Goal: Transaction & Acquisition: Purchase product/service

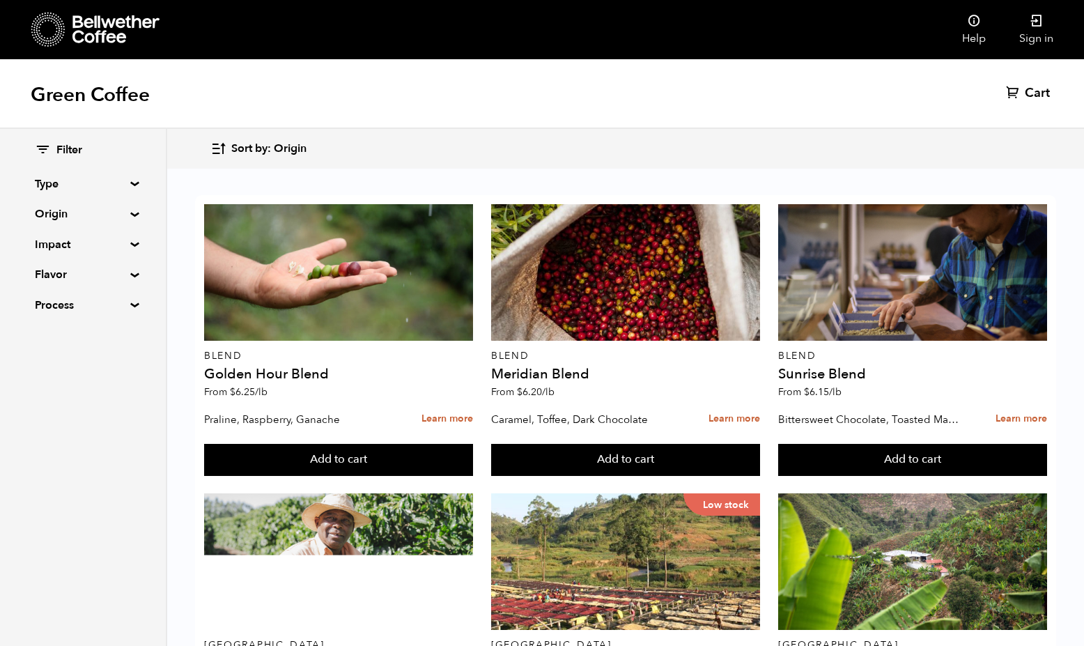
click at [782, 109] on div "Green Coffee Cart (0)" at bounding box center [542, 94] width 1084 height 70
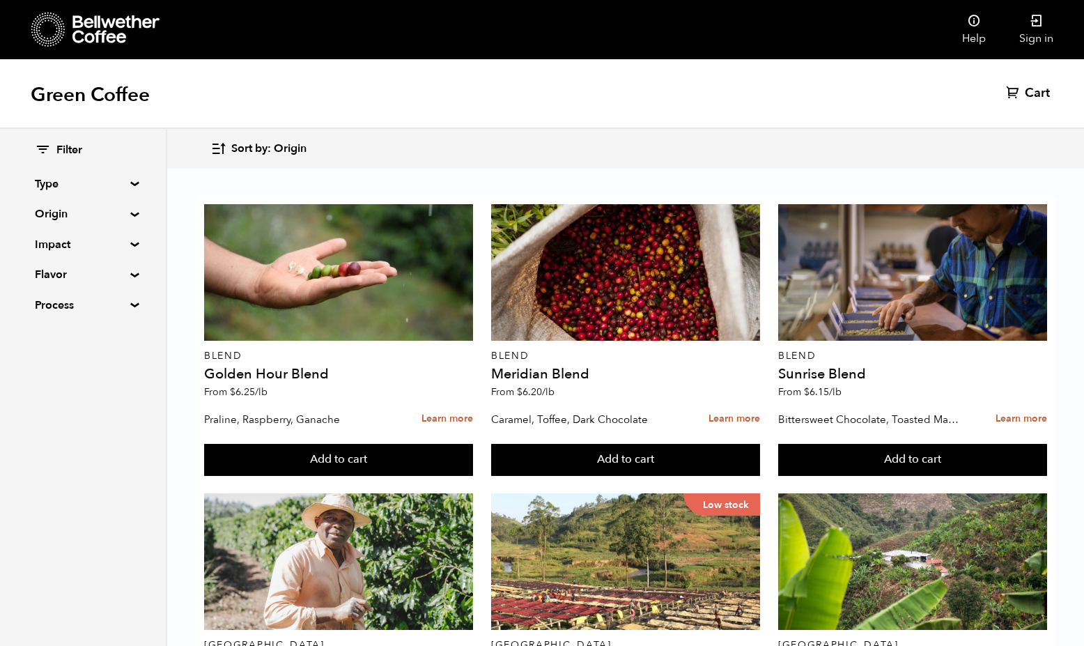
click at [109, 428] on div "Filter Type Blend Single Origin Decaf Seasonal Year Round Origin Blend Brazil B…" at bounding box center [83, 387] width 167 height 517
click at [64, 376] on div "Filter Type Blend Single Origin Decaf Seasonal Year Round Origin Blend Brazil B…" at bounding box center [83, 387] width 167 height 517
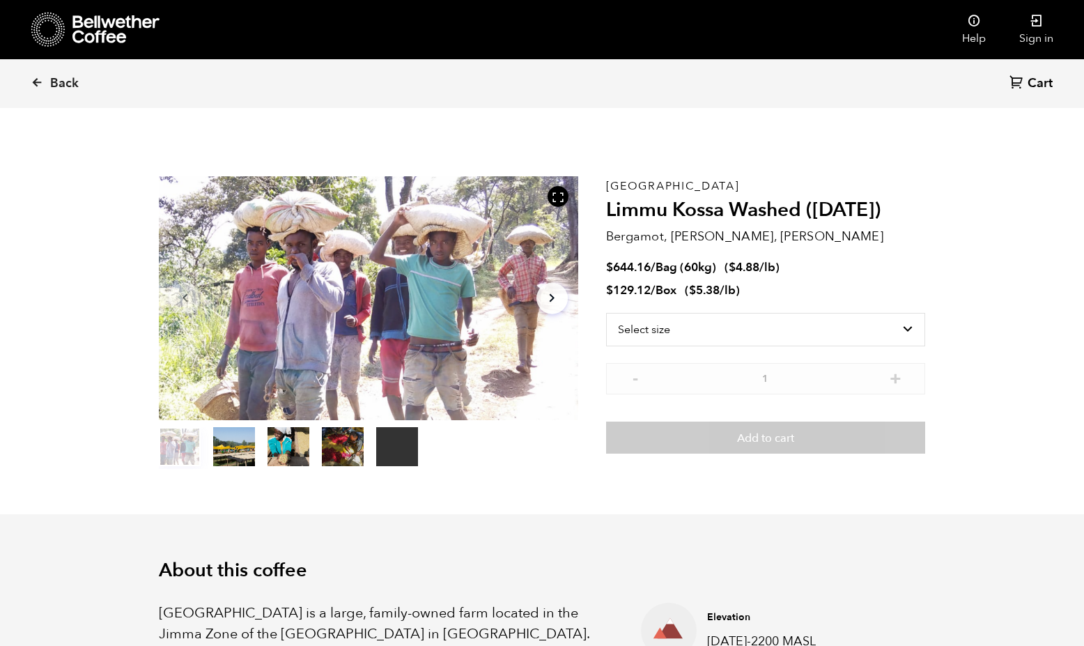
click at [565, 299] on button "Arrow Right" at bounding box center [551, 297] width 31 height 31
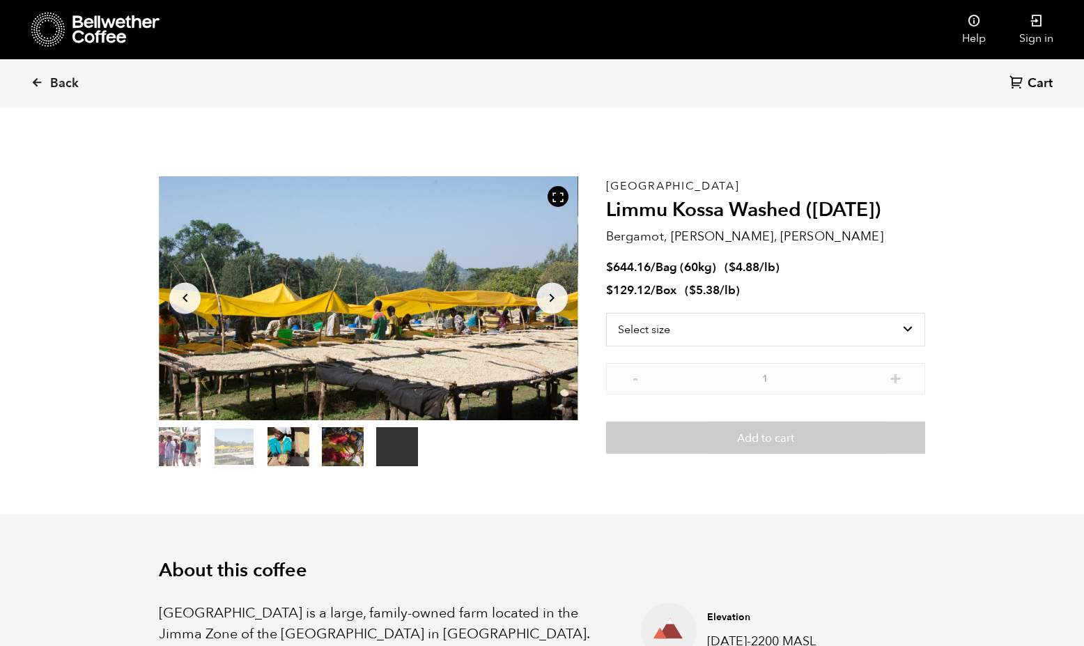
click at [565, 299] on button "Arrow Right" at bounding box center [551, 297] width 31 height 31
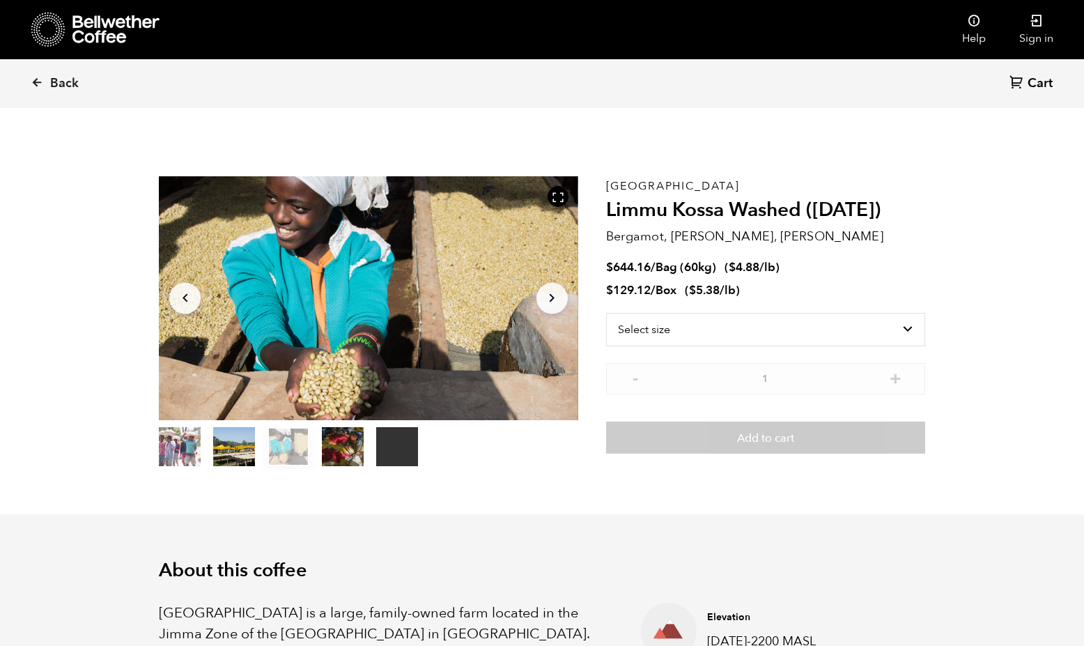
click at [565, 299] on button "Arrow Right" at bounding box center [551, 297] width 31 height 31
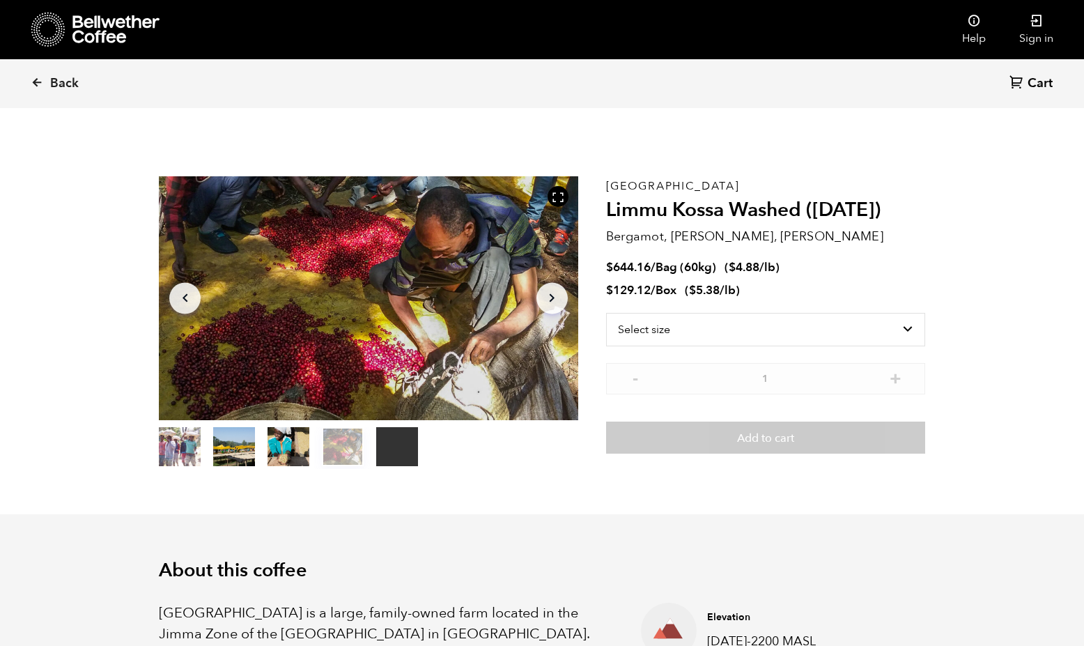
click at [565, 299] on button "Arrow Right" at bounding box center [551, 297] width 31 height 31
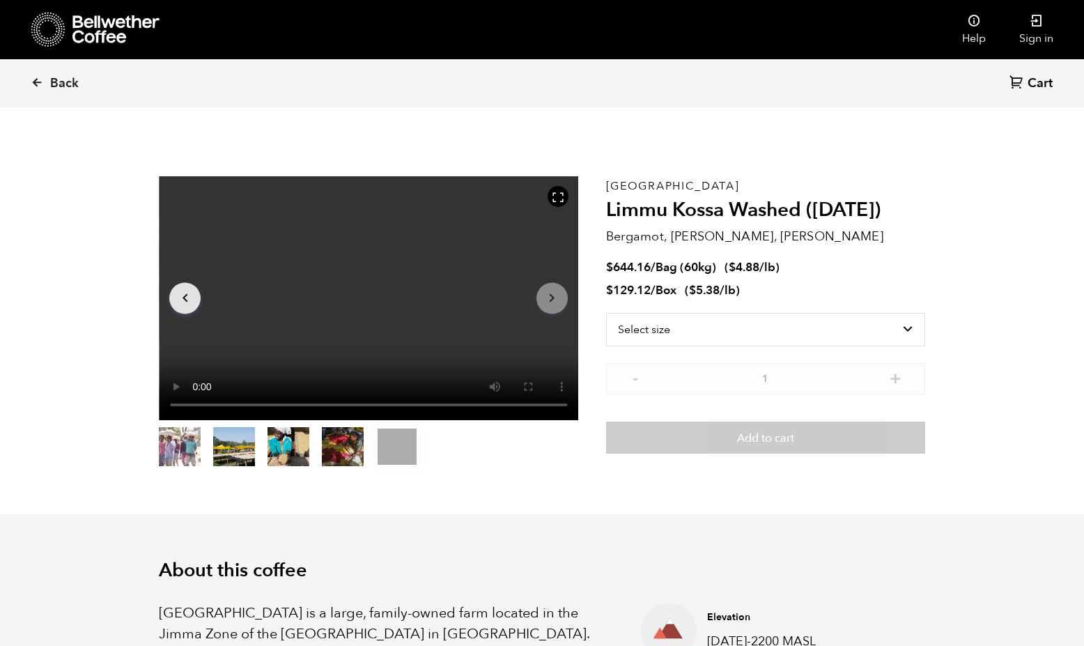
click at [565, 299] on button "Arrow Right" at bounding box center [551, 297] width 31 height 31
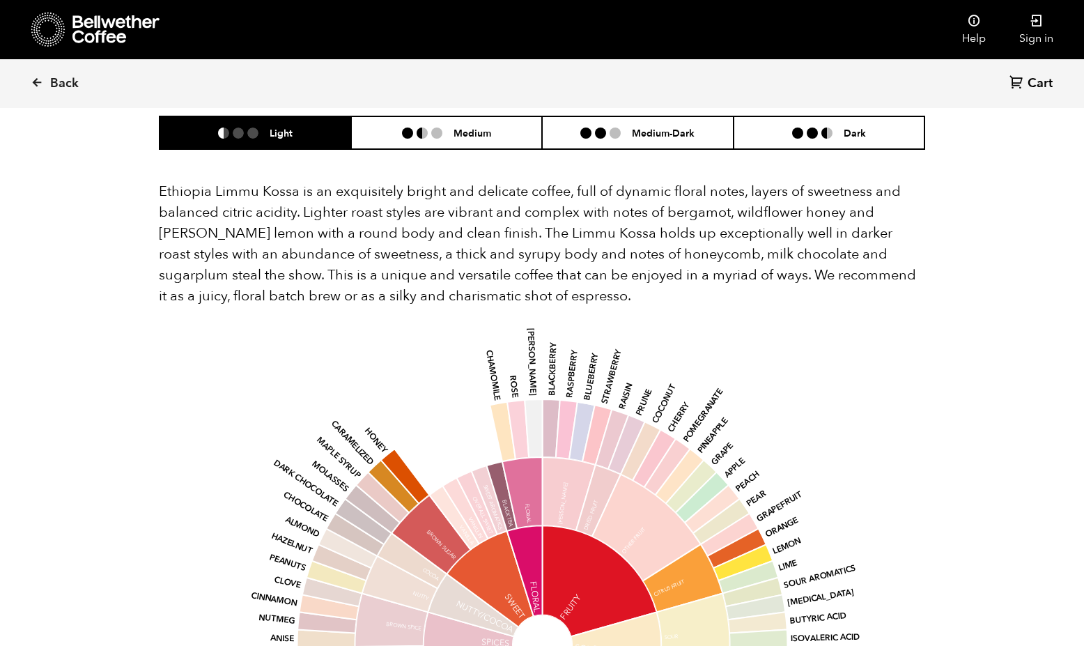
scroll to position [1115, 0]
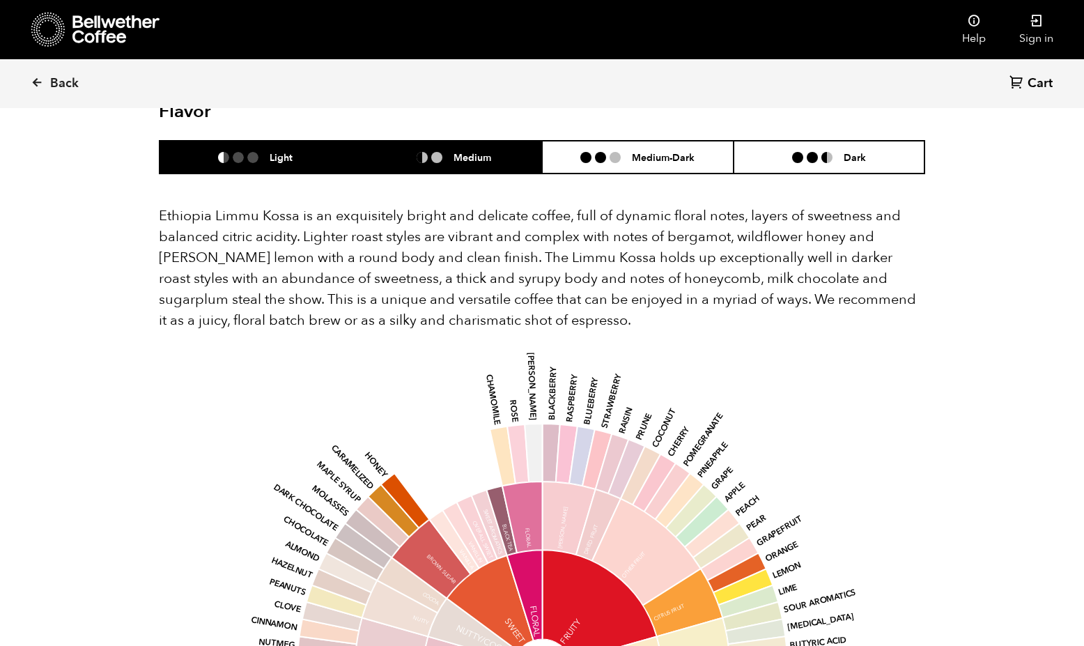
click at [380, 141] on li "Medium" at bounding box center [447, 157] width 192 height 33
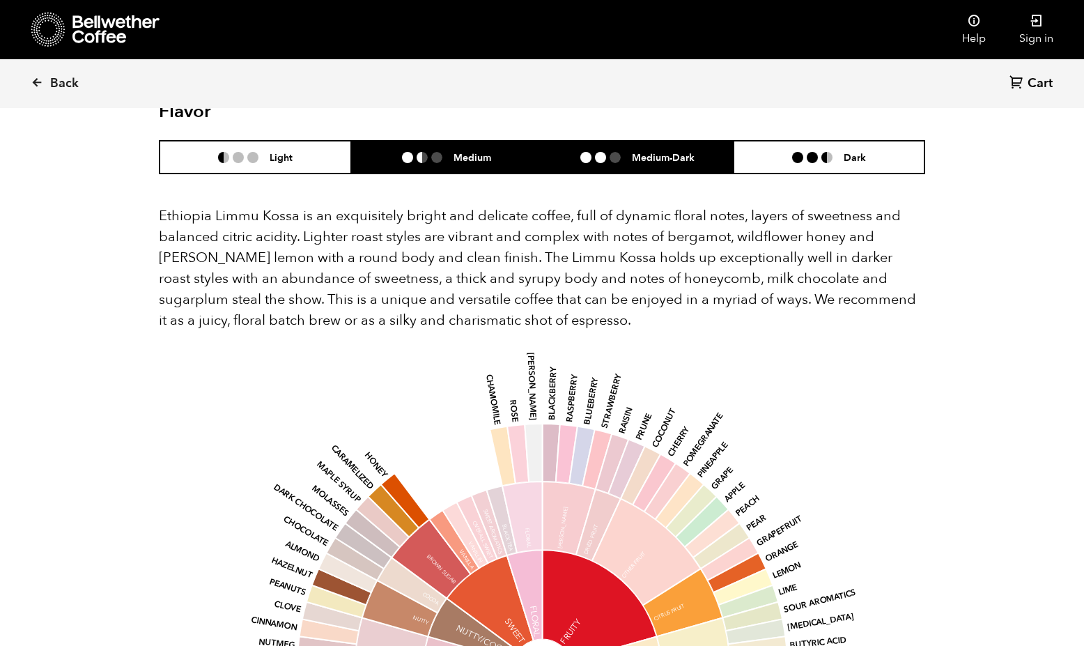
click at [605, 152] on li at bounding box center [600, 157] width 11 height 11
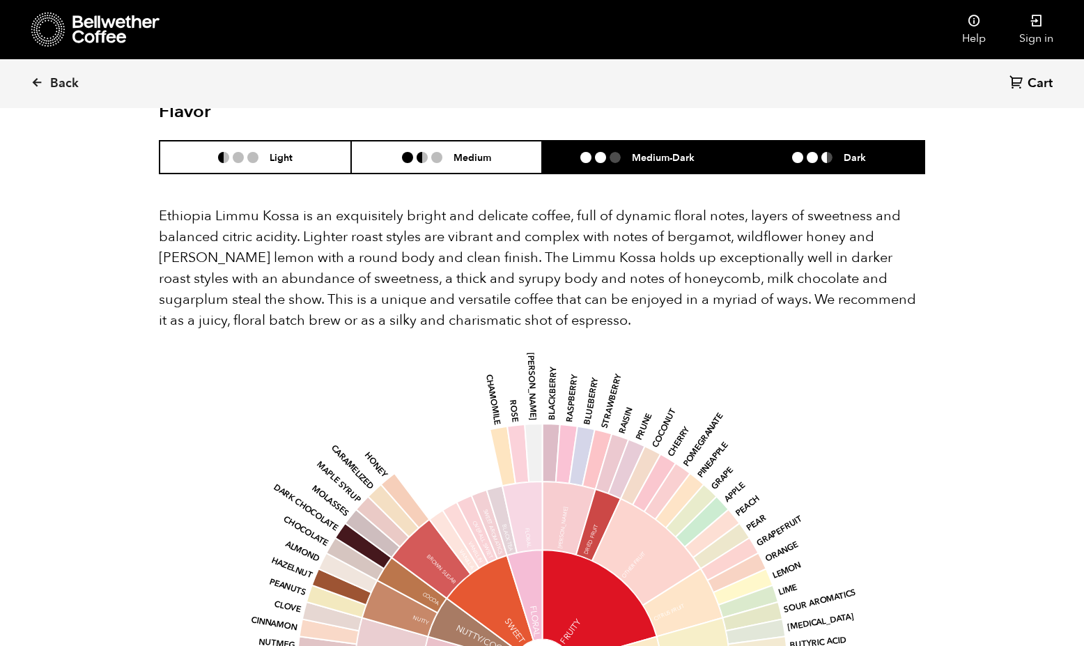
click at [778, 144] on li "Dark" at bounding box center [830, 157] width 192 height 33
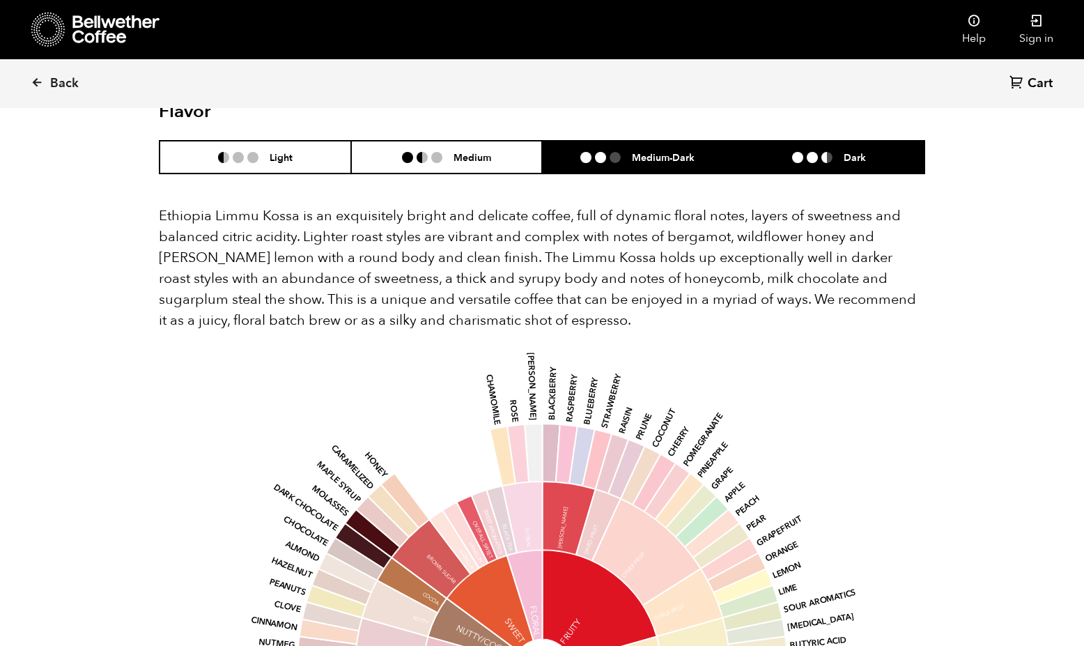
click at [676, 141] on li "Medium-Dark" at bounding box center [638, 157] width 192 height 33
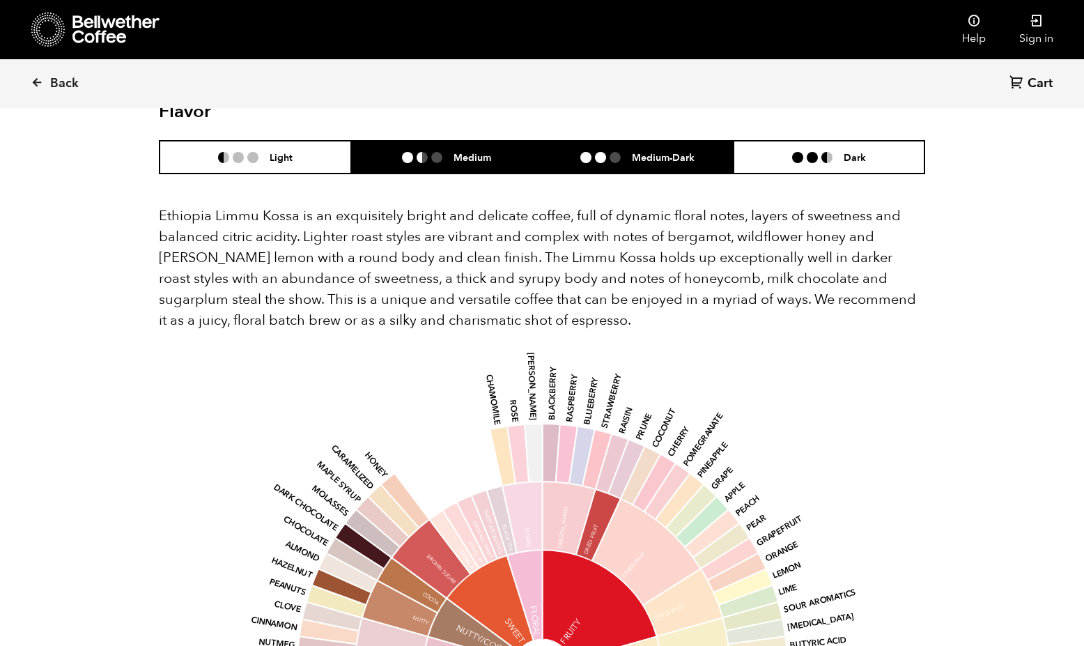
click at [506, 141] on li "Medium" at bounding box center [447, 157] width 192 height 33
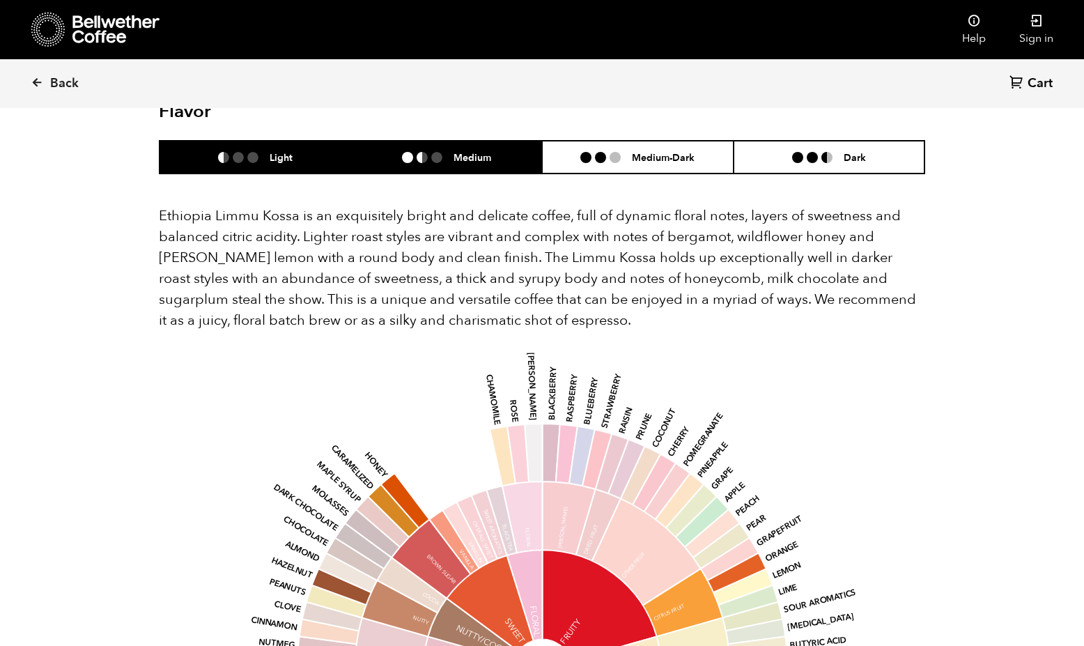
click at [302, 141] on li "Light" at bounding box center [256, 157] width 192 height 33
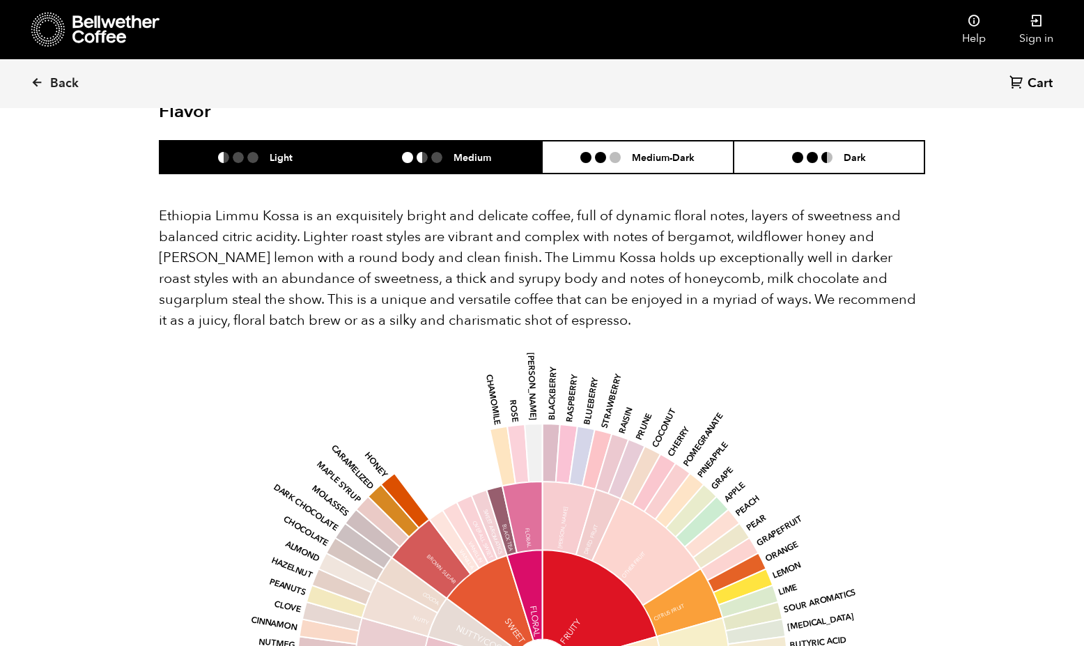
click at [475, 151] on h6 "Medium" at bounding box center [472, 157] width 38 height 12
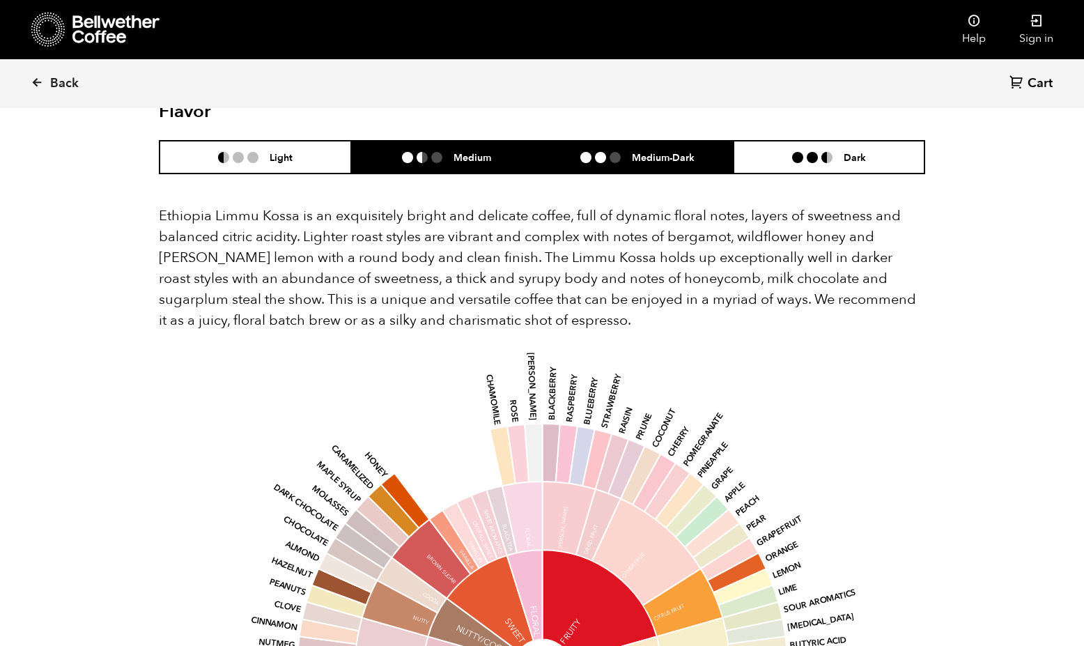
click at [608, 148] on li "Medium-Dark" at bounding box center [638, 157] width 192 height 33
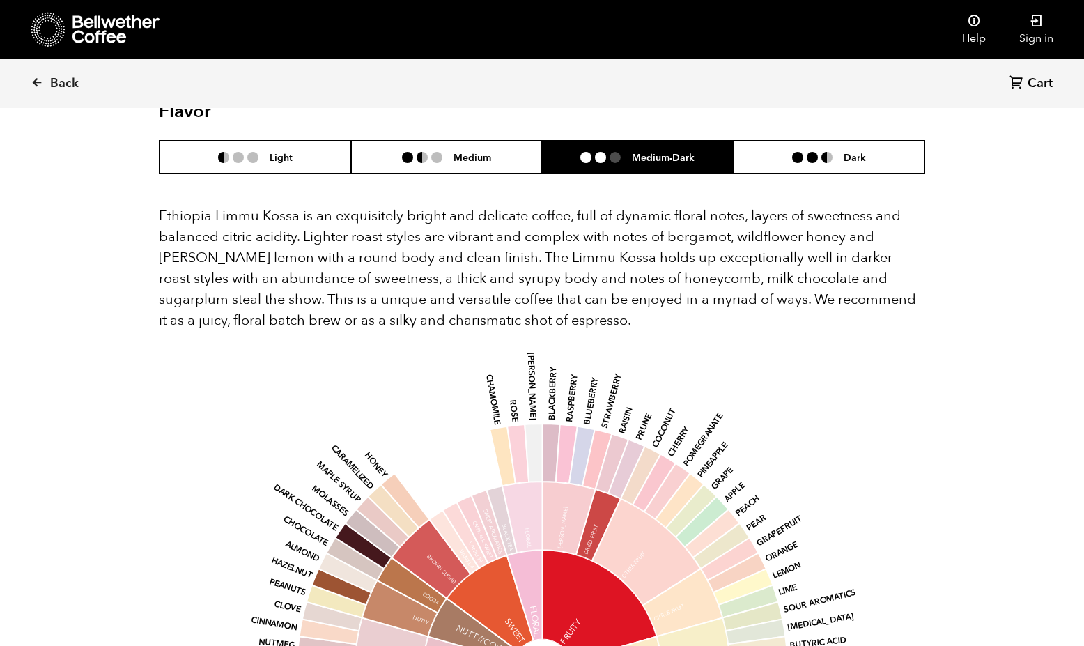
click at [819, 174] on div "Ethiopia Limmu Kossa is an exquisitely bright and delicate coffee, full of dyna…" at bounding box center [542, 569] width 766 height 791
click at [897, 174] on div "Ethiopia Limmu Kossa is an exquisitely bright and delicate coffee, full of dyna…" at bounding box center [542, 569] width 766 height 791
click at [862, 150] on li "Dark" at bounding box center [830, 157] width 192 height 33
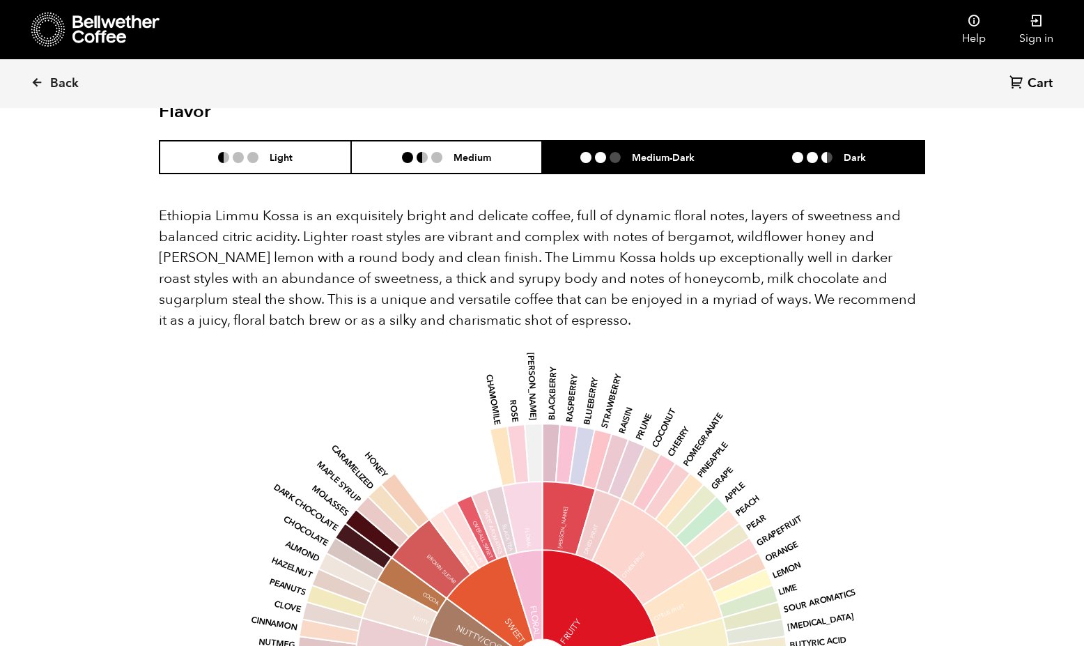
click at [651, 141] on li "Medium-Dark" at bounding box center [638, 157] width 192 height 33
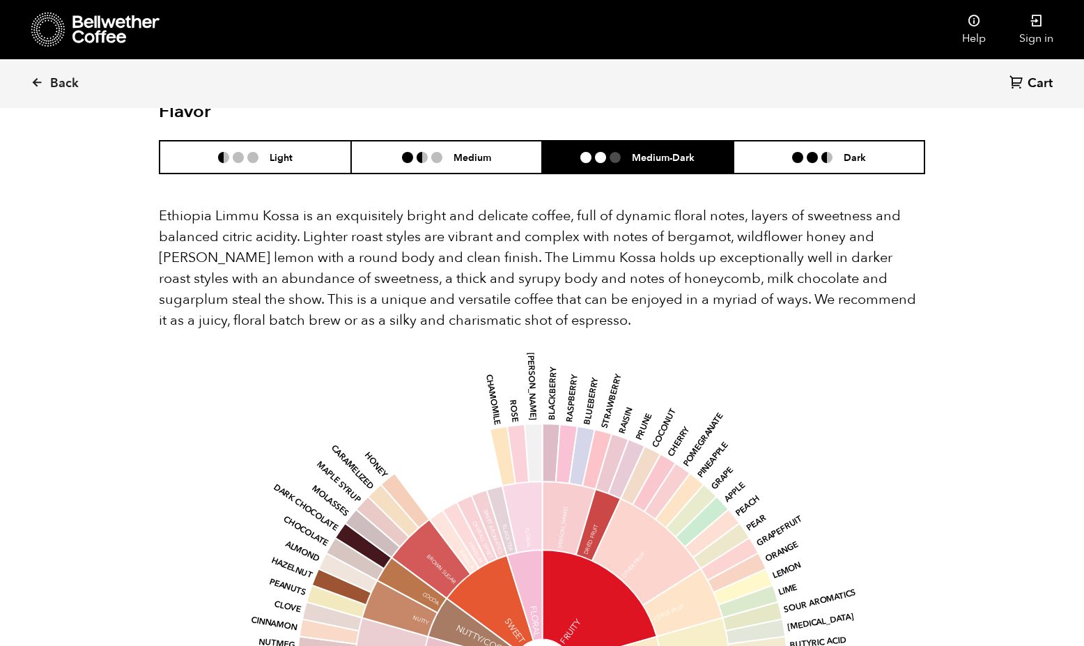
click at [559, 141] on li "Medium-Dark" at bounding box center [638, 157] width 192 height 33
click at [530, 141] on li "Medium" at bounding box center [447, 157] width 192 height 33
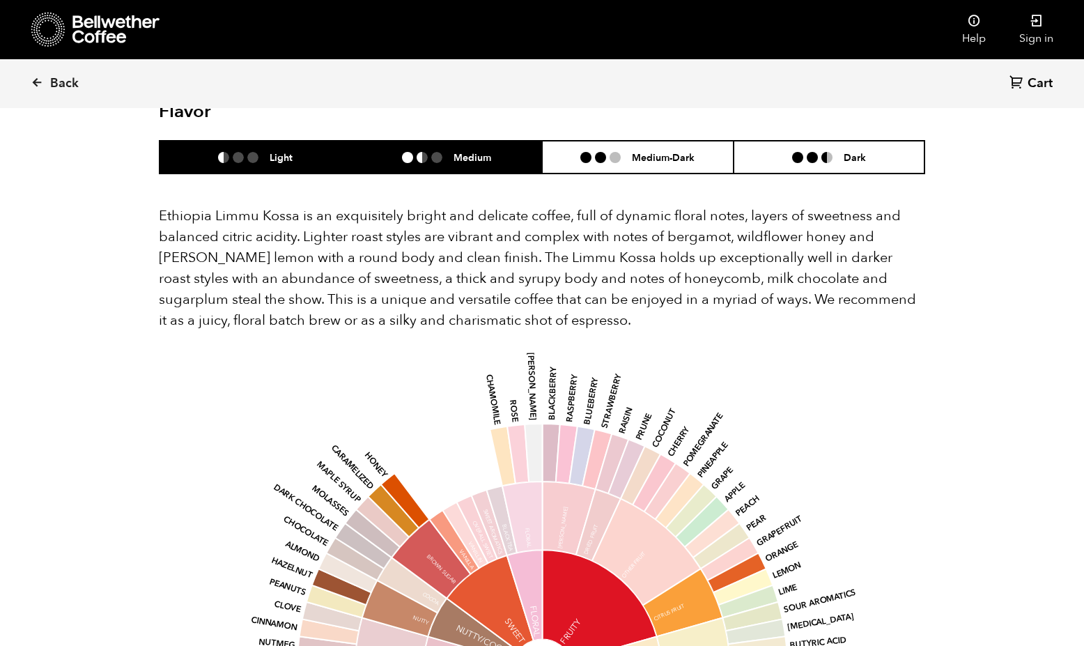
click at [301, 141] on li "Light" at bounding box center [256, 157] width 192 height 33
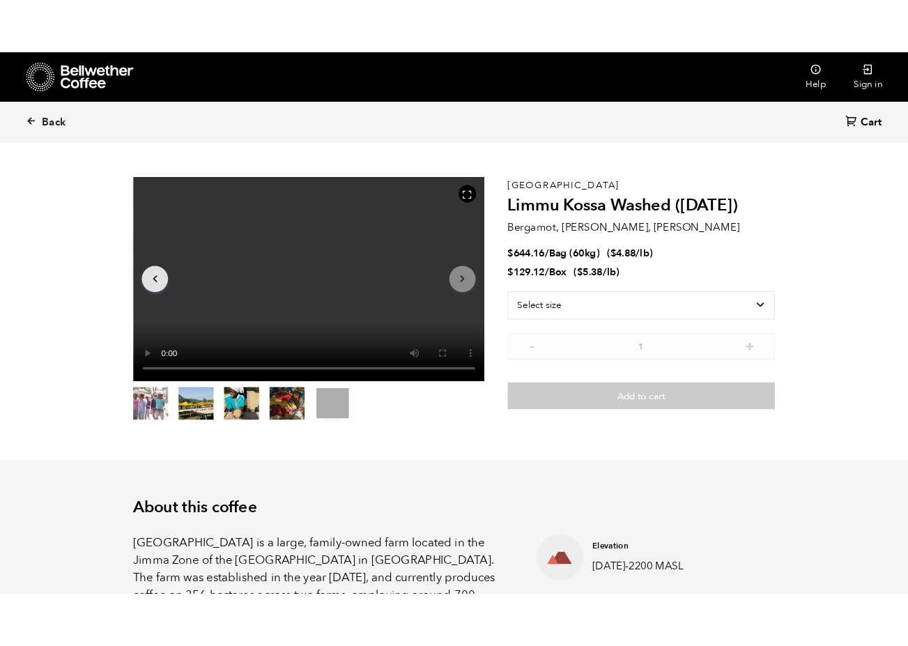
scroll to position [0, 0]
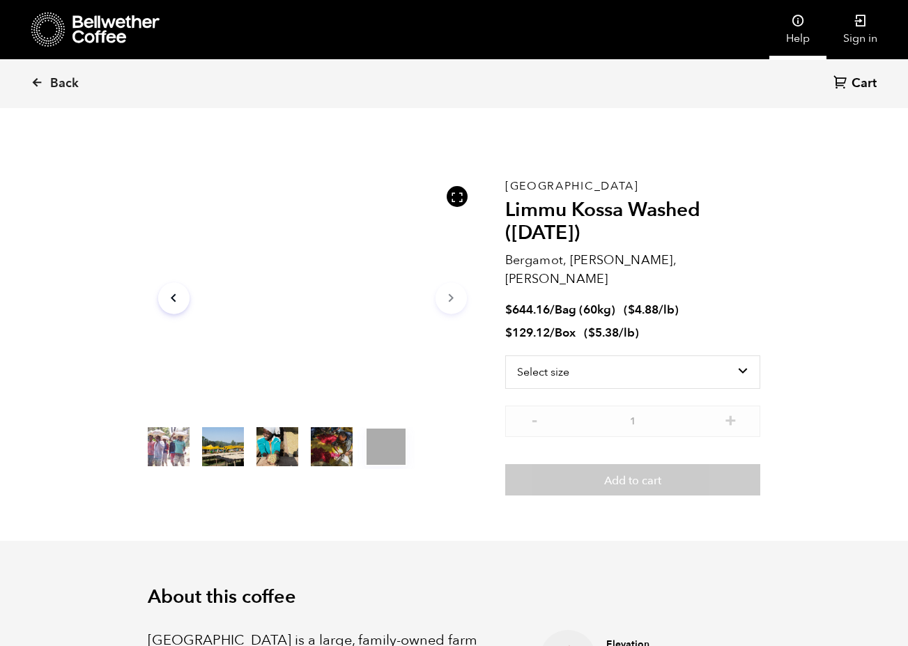
scroll to position [69054, 69064]
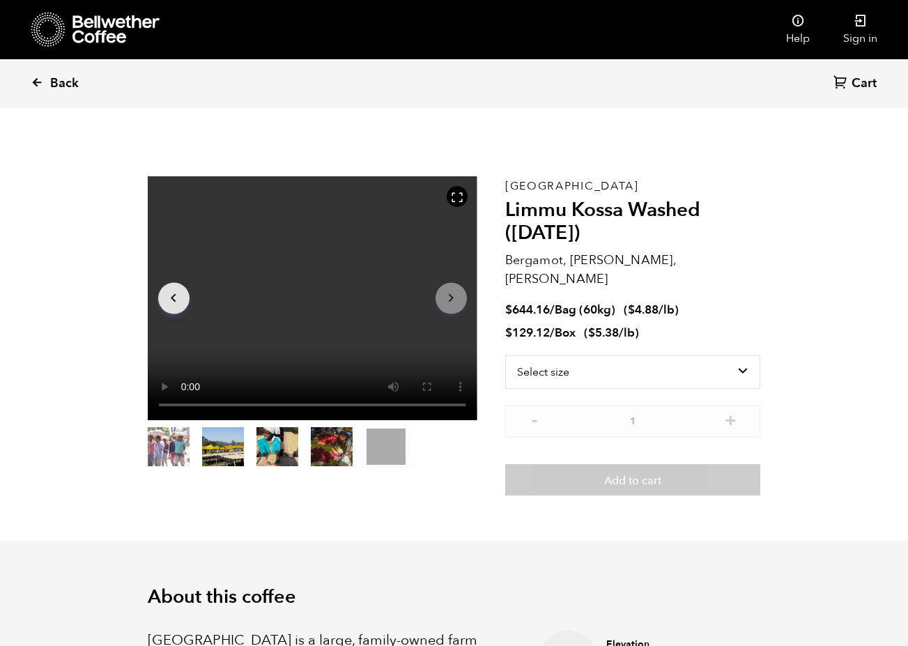
click at [42, 73] on link "Back" at bounding box center [74, 83] width 86 height 47
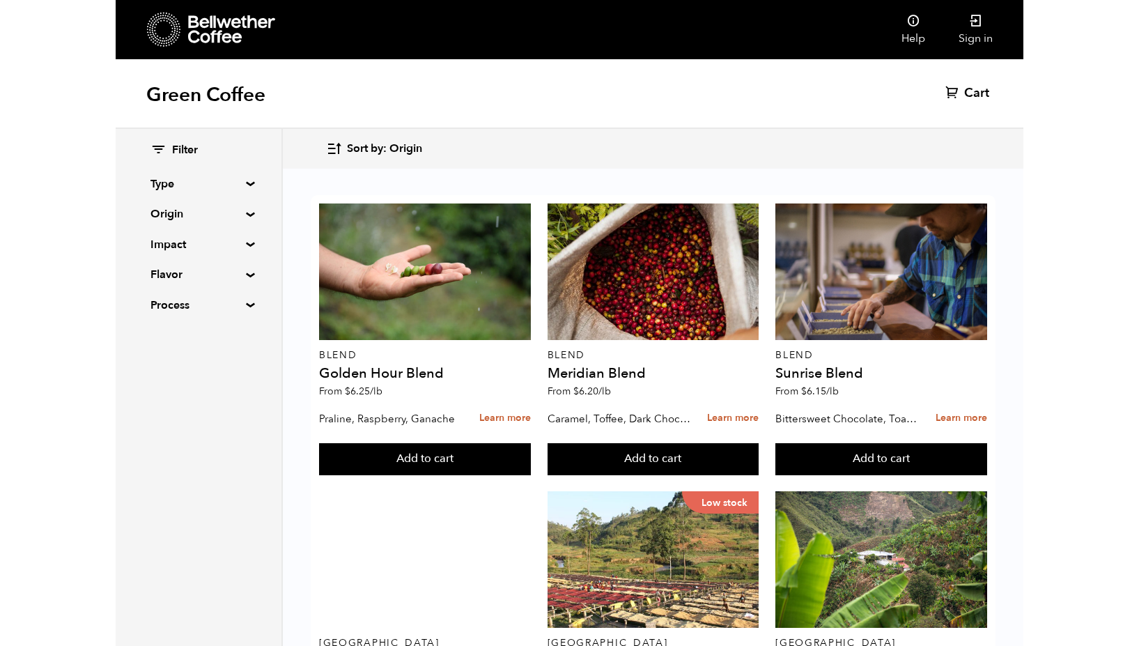
scroll to position [267, 0]
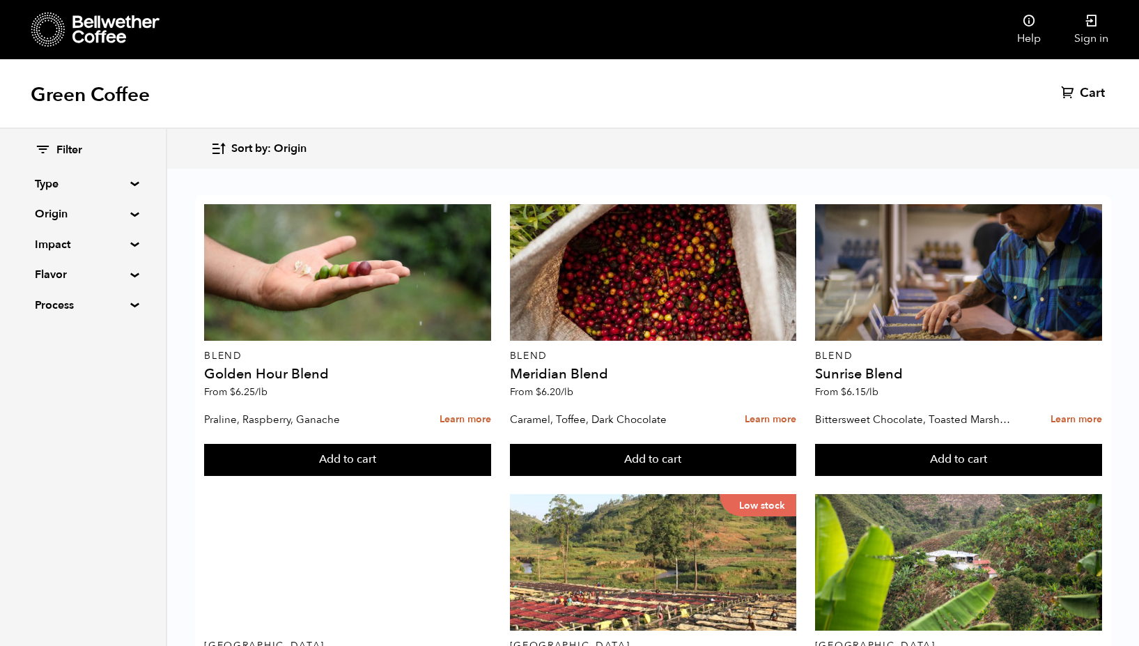
scroll to position [279, 0]
